Goal: Transaction & Acquisition: Purchase product/service

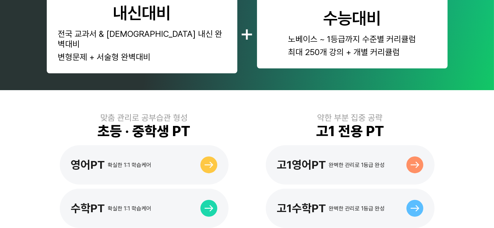
scroll to position [391, 0]
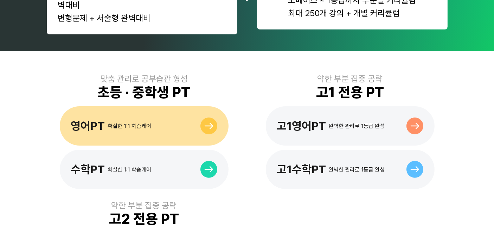
click at [195, 124] on div "영어PT 확실한 1:1 학습케어" at bounding box center [144, 126] width 169 height 39
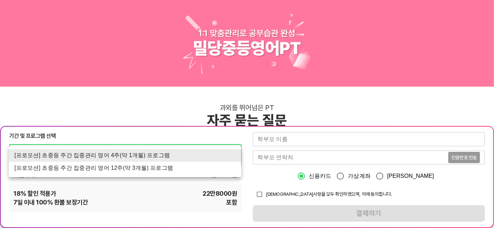
click at [135, 168] on li "[프로모션] 초중등 주간 집중관리 영어 12주(약 3개월) 프로그램" at bounding box center [125, 168] width 232 height 13
type input "1523"
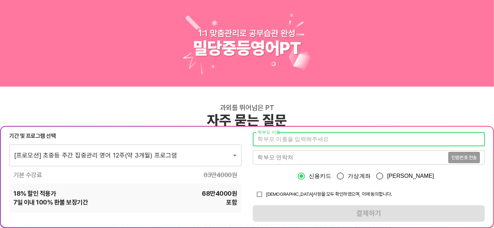
click at [290, 141] on input "text" at bounding box center [369, 140] width 232 height 14
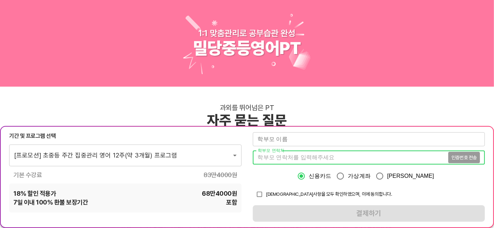
click at [275, 158] on input "tel" at bounding box center [350, 158] width 195 height 14
